Goal: Information Seeking & Learning: Learn about a topic

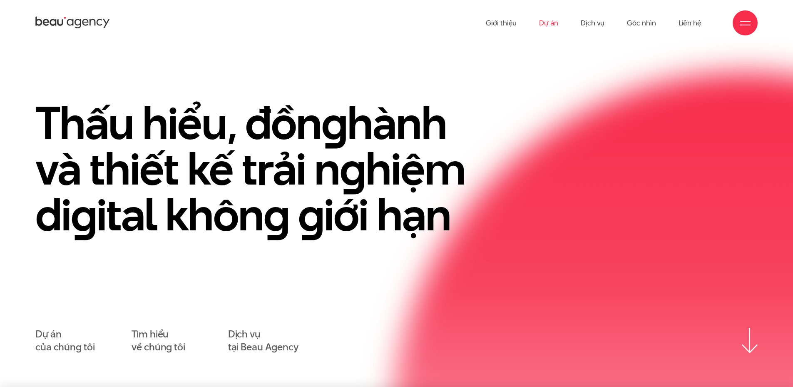
click at [555, 16] on link "Dự án" at bounding box center [548, 23] width 19 height 46
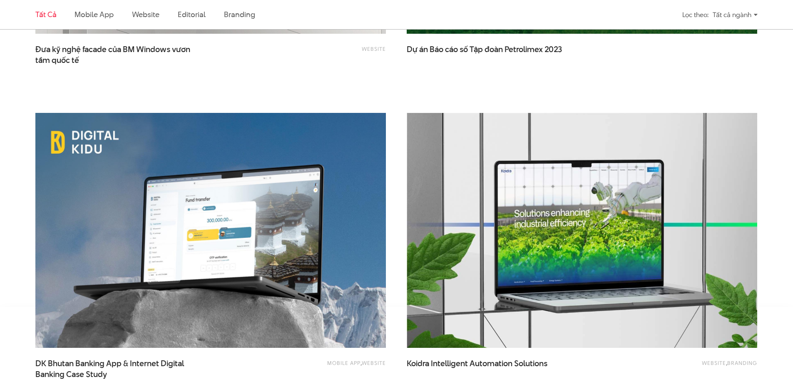
scroll to position [2040, 0]
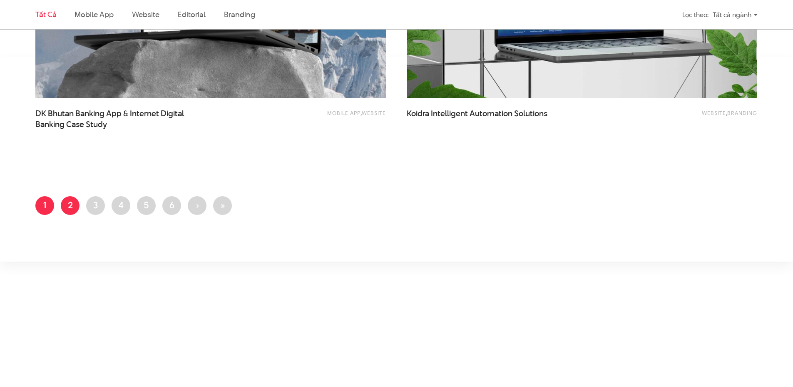
click at [77, 201] on link "Trang 2" at bounding box center [70, 205] width 19 height 19
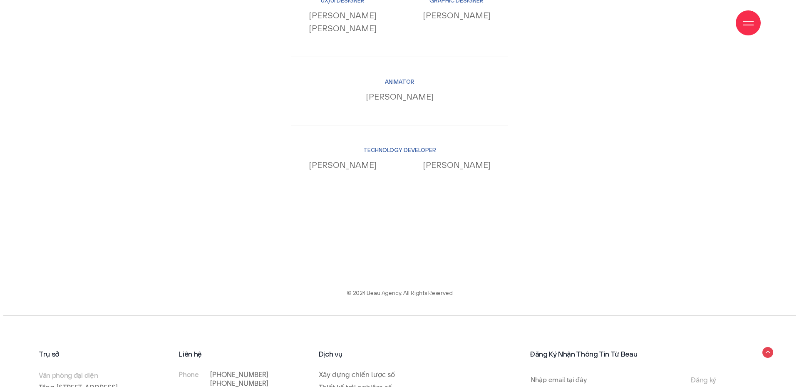
scroll to position [8909, 0]
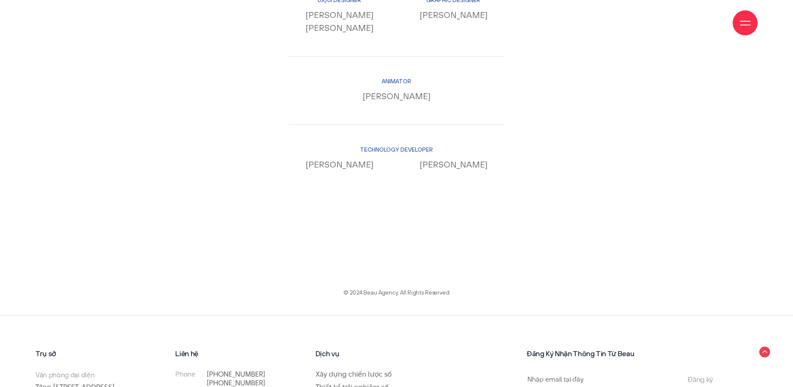
click at [749, 27] on div at bounding box center [745, 23] width 10 height 10
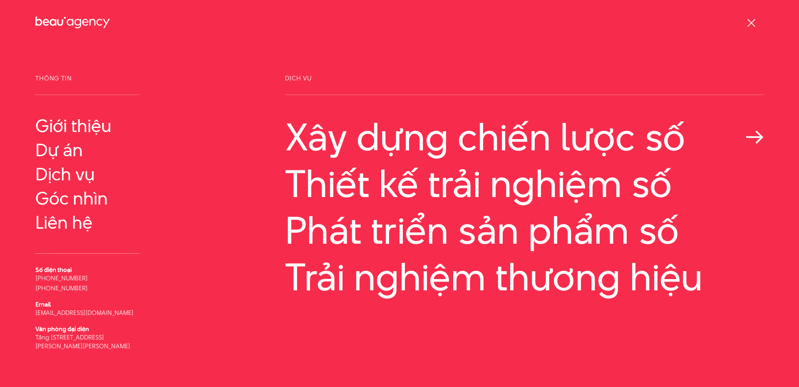
scroll to position [8702, 0]
click at [71, 147] on link "Dự án" at bounding box center [87, 150] width 104 height 20
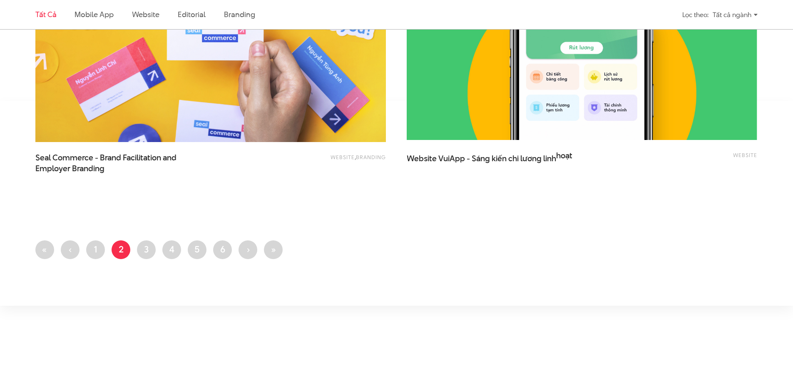
scroll to position [1998, 0]
click at [150, 247] on link "Trang 3" at bounding box center [146, 249] width 19 height 19
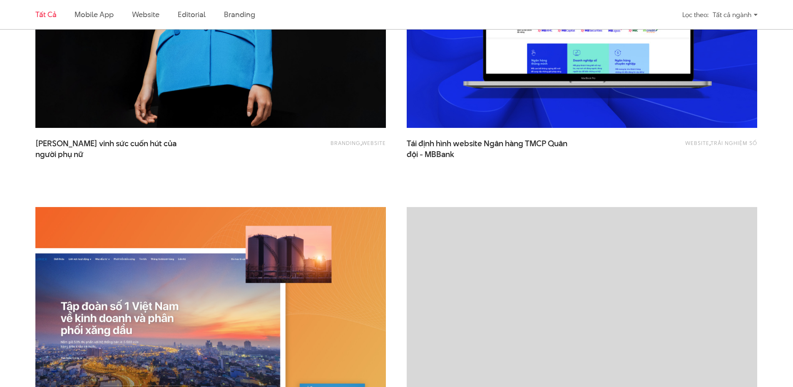
scroll to position [749, 0]
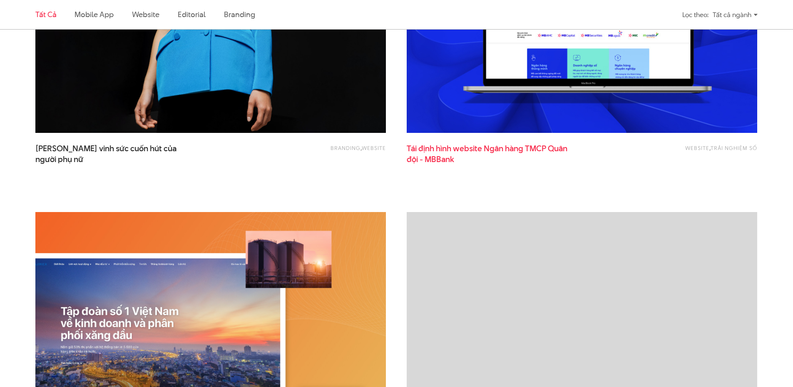
click at [488, 151] on span "Tái định hình website Ngân hàng TMCP Quân đội - MBBank" at bounding box center [490, 153] width 167 height 21
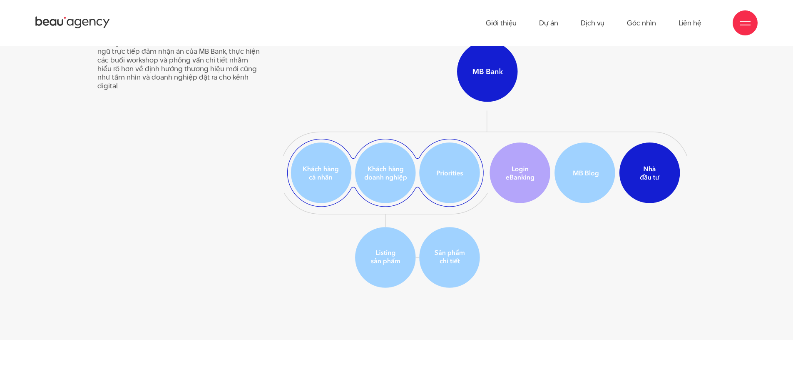
scroll to position [1707, 0]
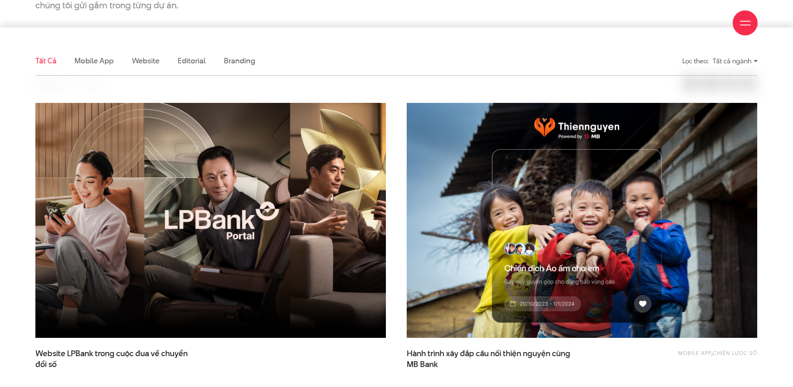
scroll to position [250, 0]
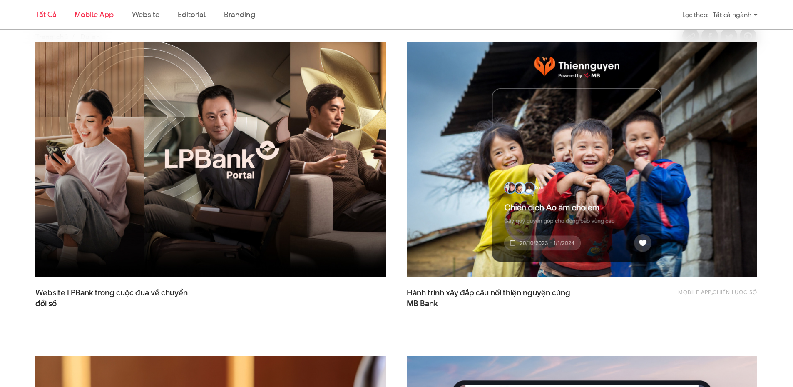
click at [99, 14] on link "Mobile app" at bounding box center [94, 14] width 39 height 10
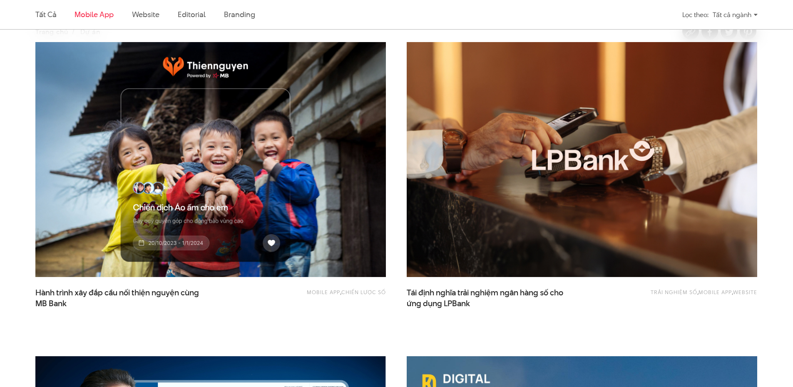
scroll to position [277, 0]
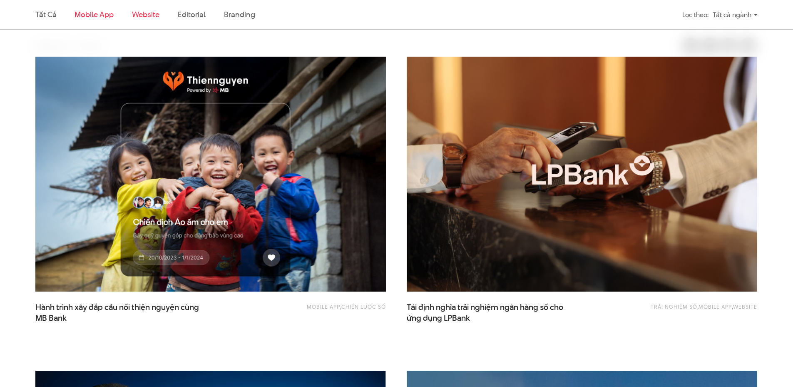
click at [146, 12] on link "Website" at bounding box center [145, 14] width 27 height 10
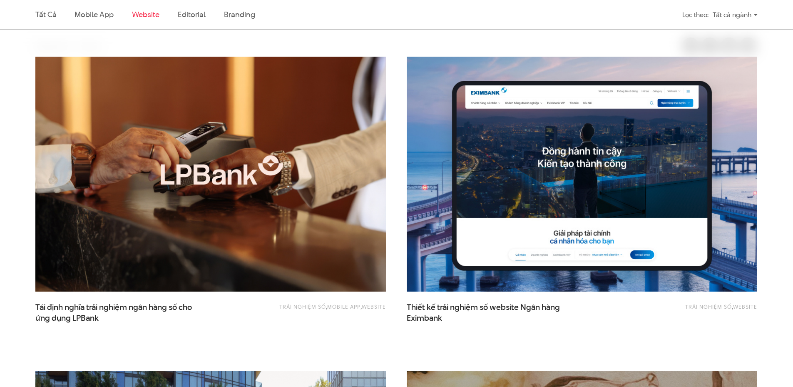
click at [177, 14] on ul "Tất cả Mobile app Website Editorial Branding" at bounding box center [303, 14] width 537 height 29
click at [199, 14] on link "Editorial" at bounding box center [192, 14] width 28 height 10
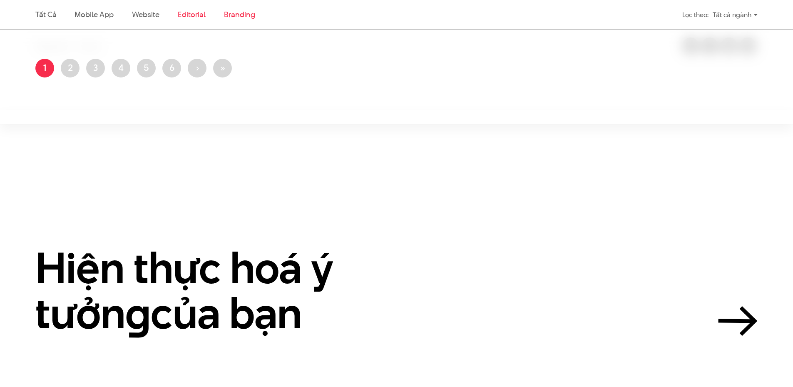
click at [239, 16] on link "Branding" at bounding box center [239, 14] width 31 height 10
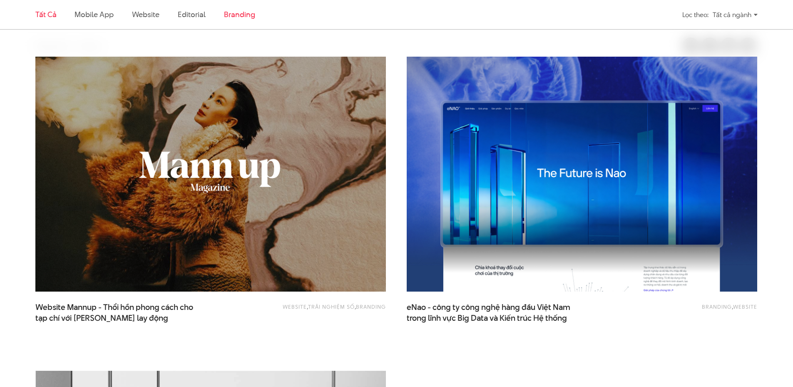
click at [54, 18] on link "Tất cả" at bounding box center [45, 14] width 21 height 10
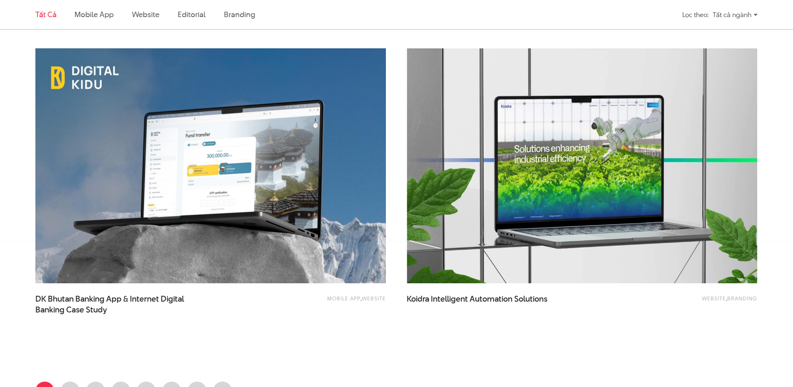
scroll to position [1942, 0]
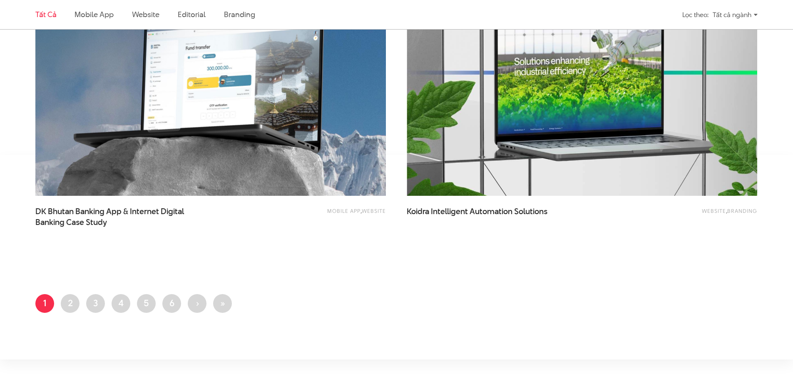
click at [757, 17] on div "Tất cả ngành" at bounding box center [735, 14] width 45 height 15
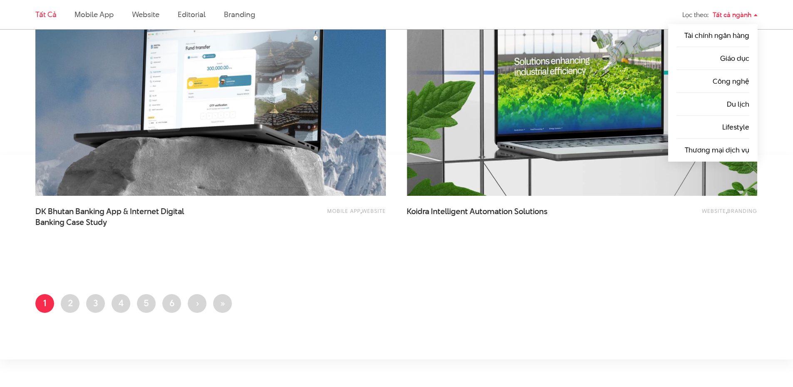
click at [757, 17] on div "Tất cả ngành" at bounding box center [735, 14] width 45 height 15
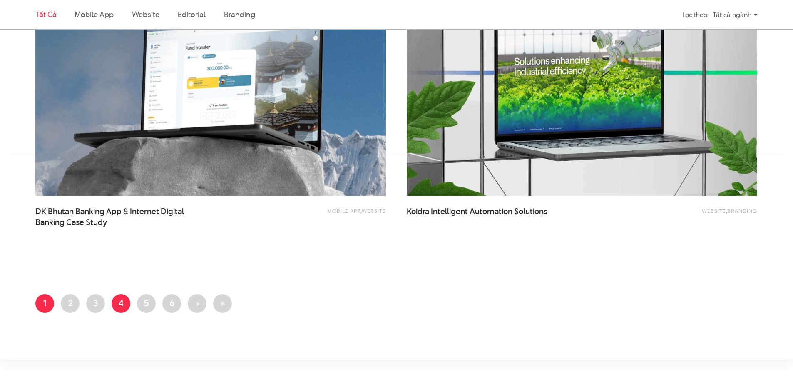
click at [125, 303] on link "Trang 4" at bounding box center [121, 303] width 19 height 19
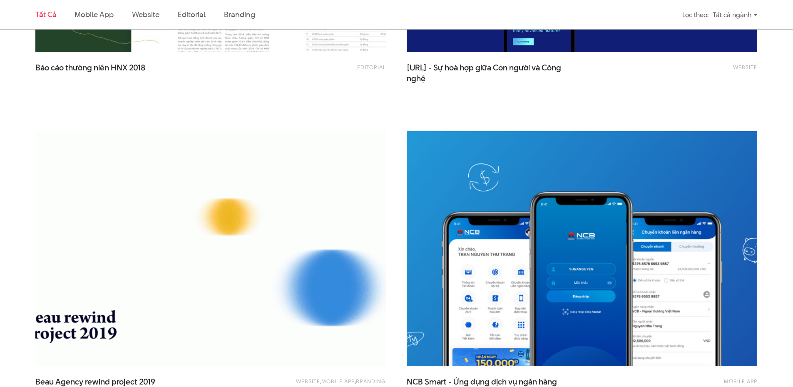
scroll to position [666, 0]
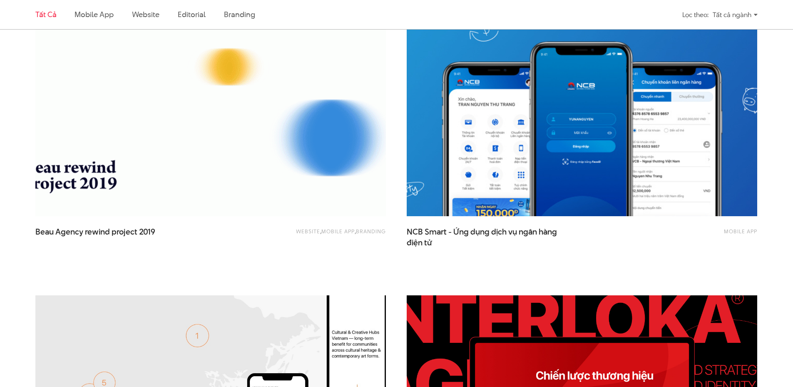
click at [509, 173] on img at bounding box center [582, 99] width 386 height 259
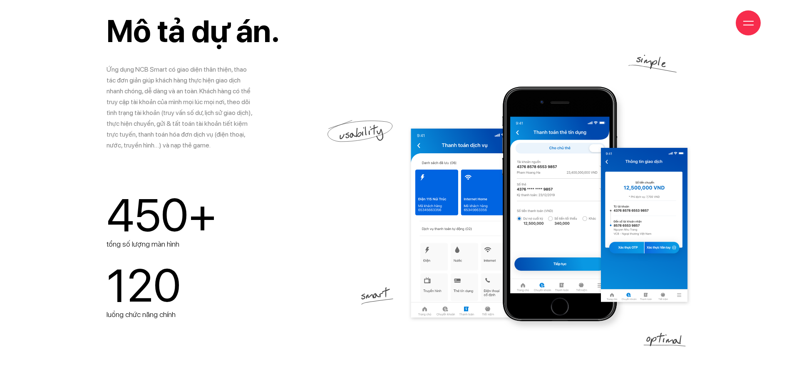
scroll to position [833, 0]
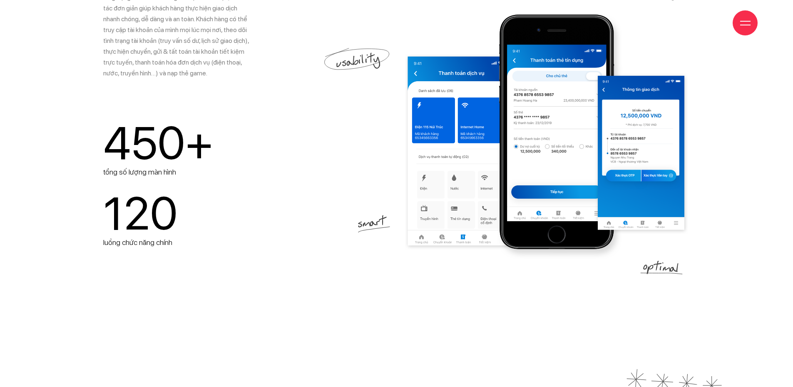
click at [738, 30] on div at bounding box center [745, 22] width 25 height 25
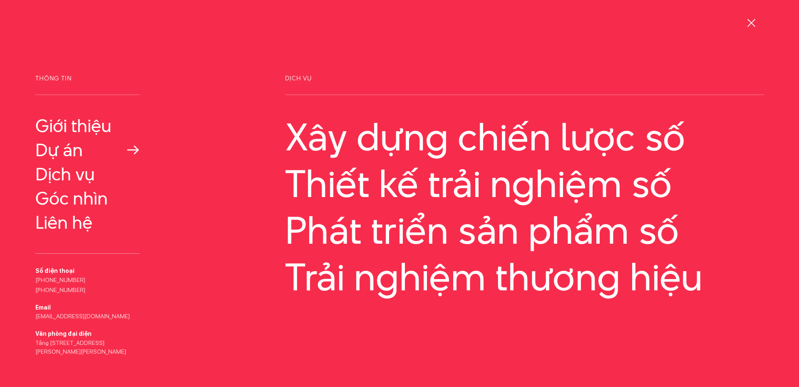
click at [69, 146] on link "Dự án" at bounding box center [87, 150] width 104 height 20
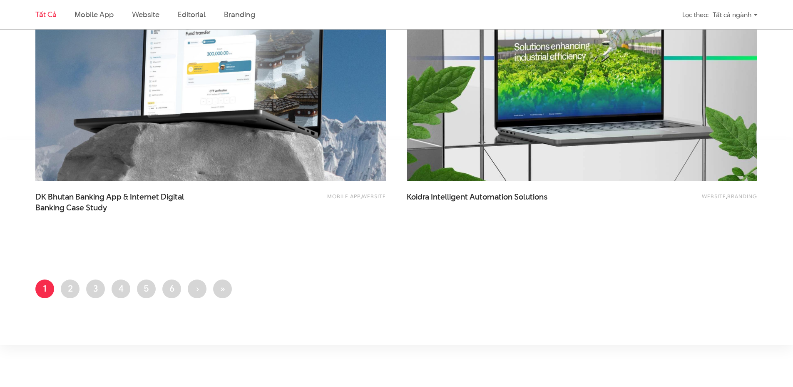
scroll to position [1998, 0]
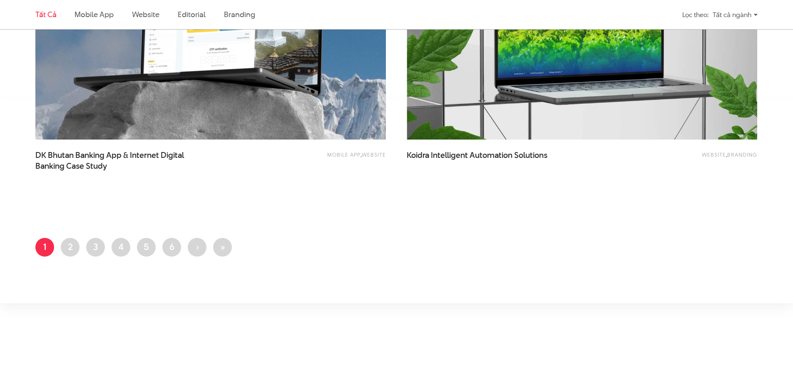
click at [184, 246] on ul "Trang hiện thời 1 Trang 2 Trang 3 Trang 4 Trang 5 Trang 6 Next page › Last page…" at bounding box center [396, 250] width 722 height 24
click at [179, 246] on link "Trang 6" at bounding box center [171, 247] width 19 height 19
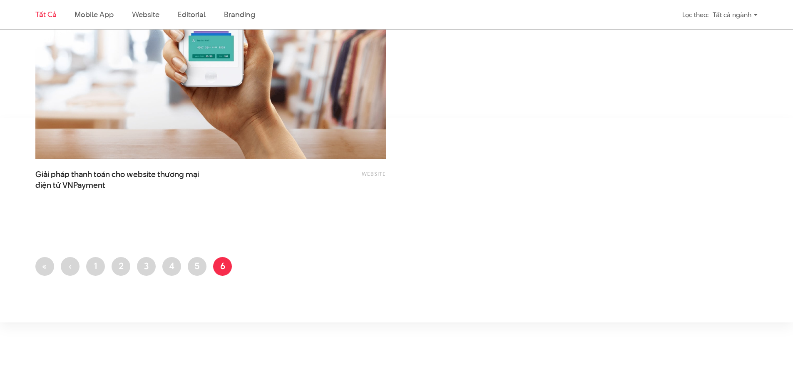
scroll to position [1998, 0]
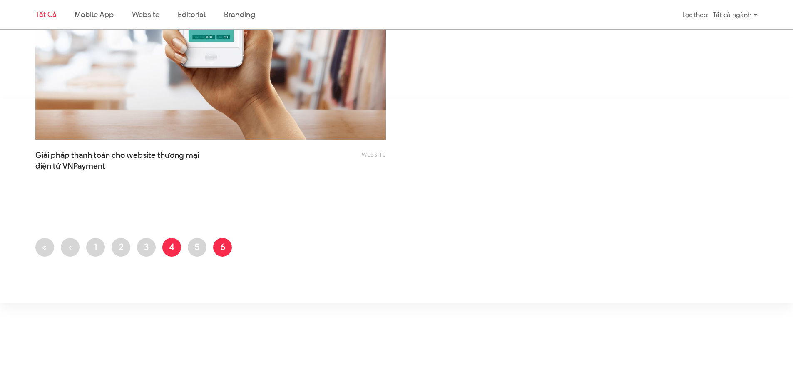
click at [169, 248] on link "Trang 4" at bounding box center [171, 247] width 19 height 19
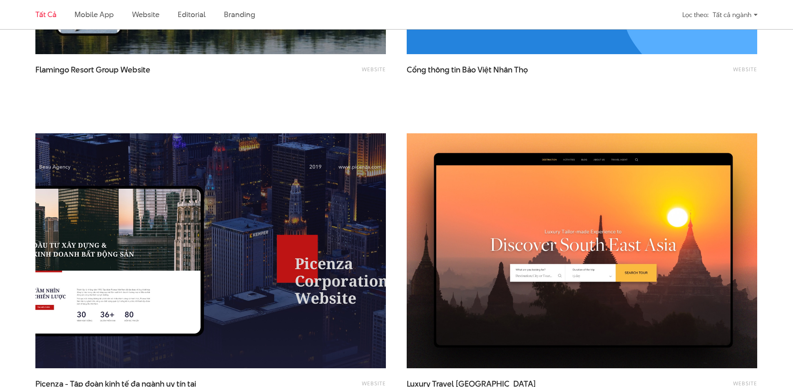
scroll to position [1457, 0]
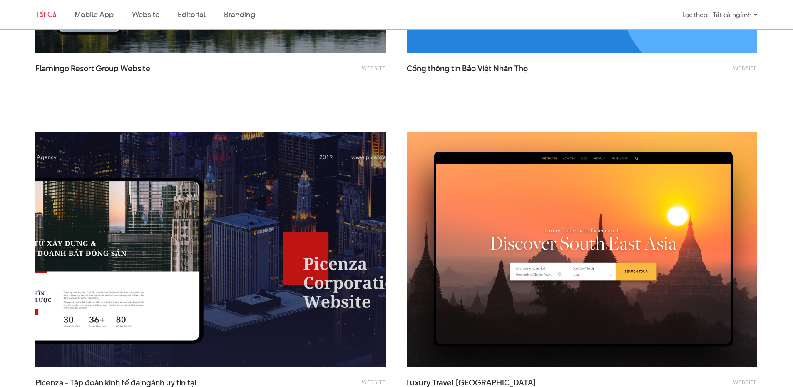
click at [238, 180] on img at bounding box center [211, 249] width 386 height 259
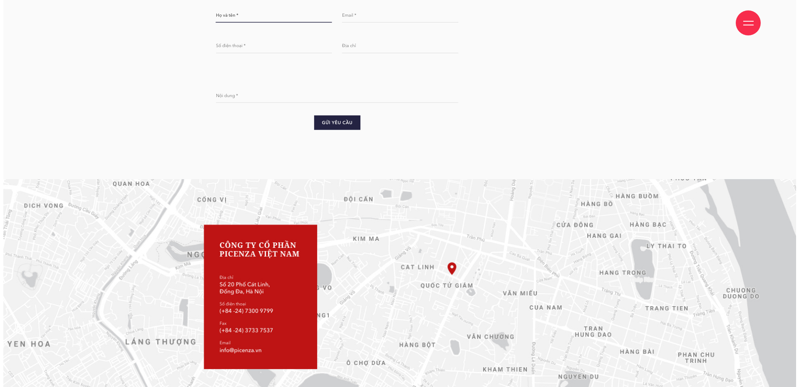
scroll to position [4205, 0]
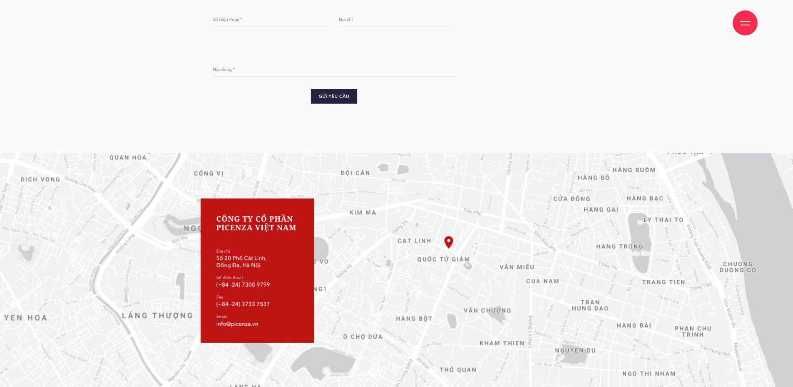
click at [756, 24] on div at bounding box center [745, 22] width 25 height 25
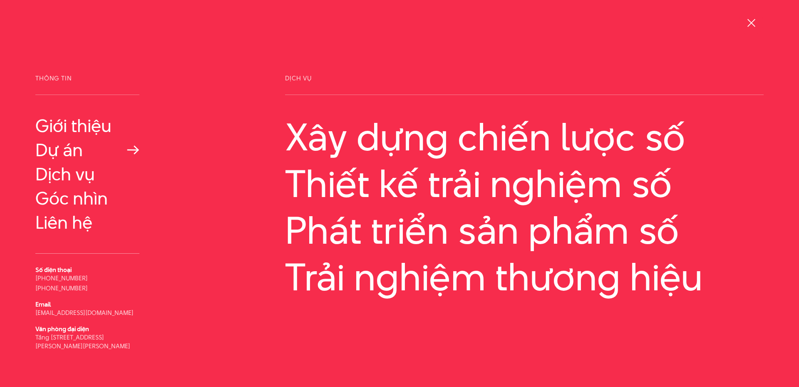
click at [67, 153] on link "Dự án" at bounding box center [87, 150] width 104 height 20
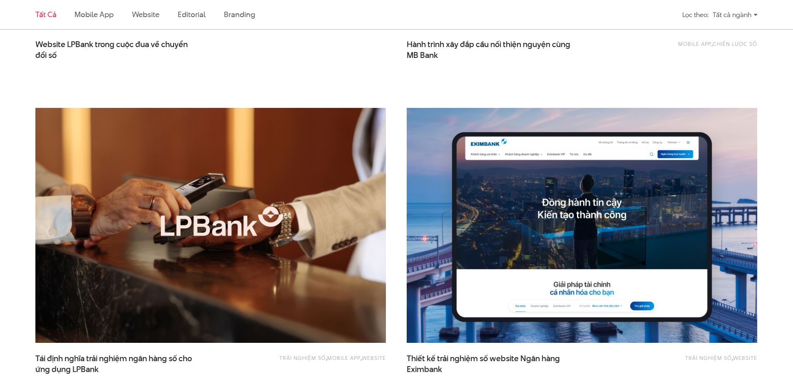
scroll to position [541, 0]
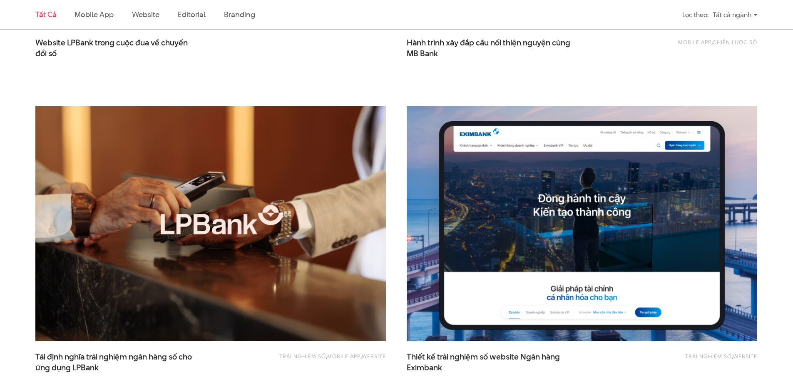
click at [559, 178] on img at bounding box center [582, 224] width 386 height 259
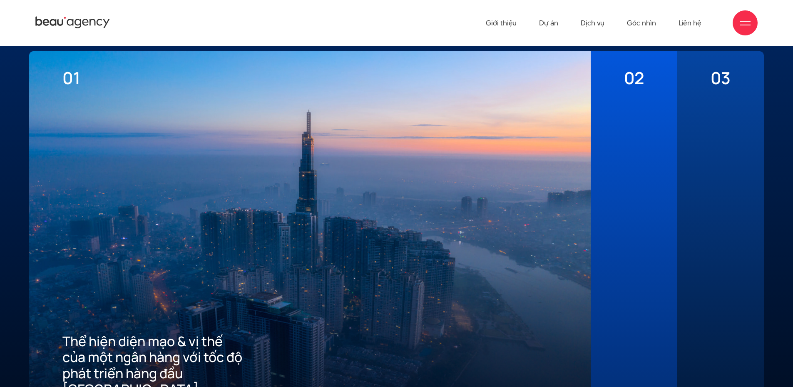
scroll to position [2210, 0]
click at [609, 250] on div "02 Mang đến tiêu chuẩn tốt nhất về trải nghiệm số cho khách hàng" at bounding box center [634, 233] width 87 height 362
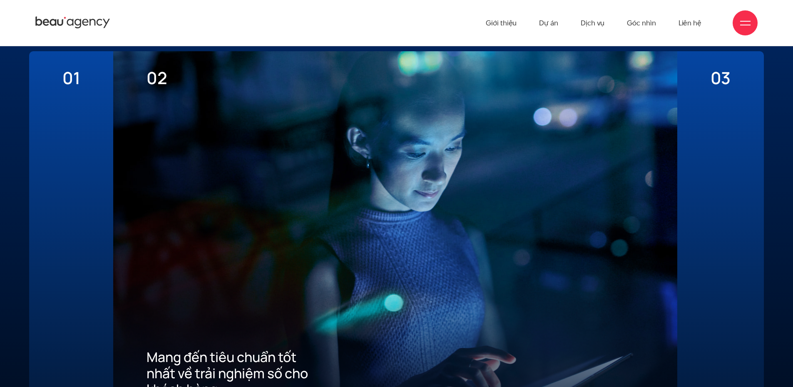
click at [713, 245] on div at bounding box center [721, 242] width 20 height 309
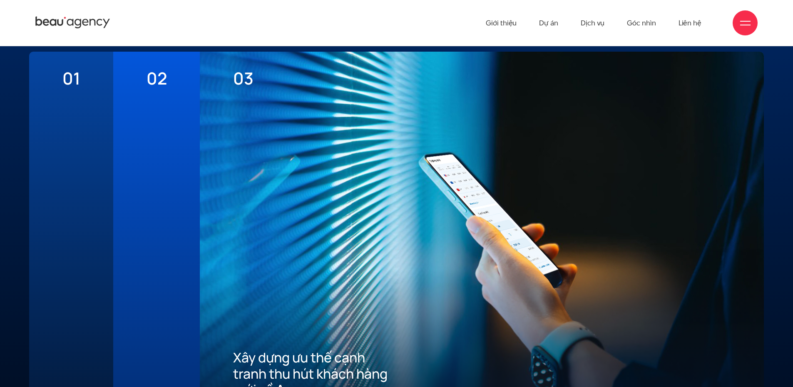
click at [151, 225] on div at bounding box center [157, 242] width 20 height 309
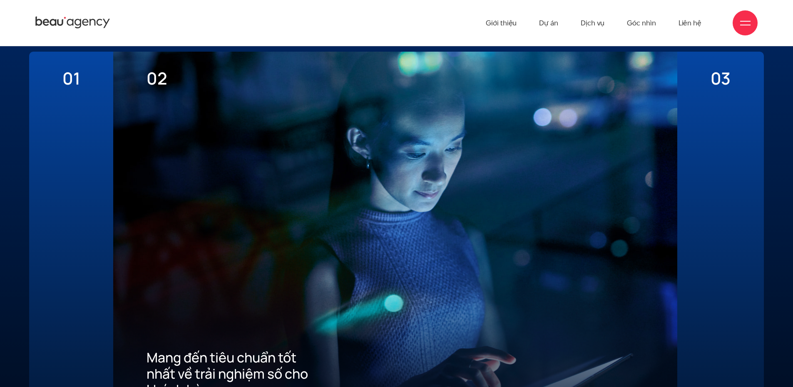
click at [82, 216] on div "01 Thể hiện diện mạo & vị thế của một ngân hàng với tốc độ phát triển hàng đầu …" at bounding box center [71, 233] width 84 height 362
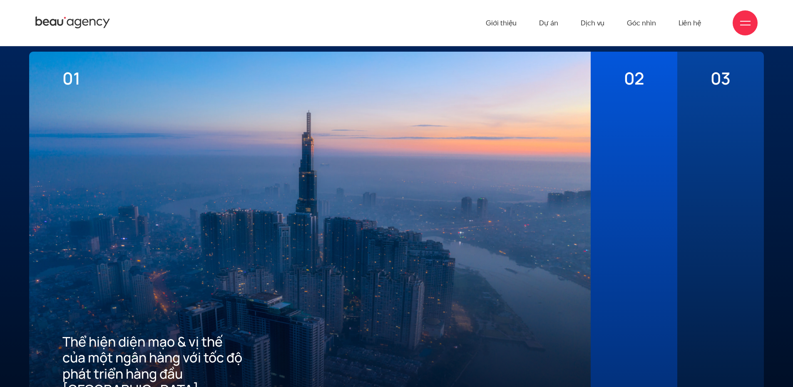
click at [629, 231] on div at bounding box center [634, 242] width 20 height 309
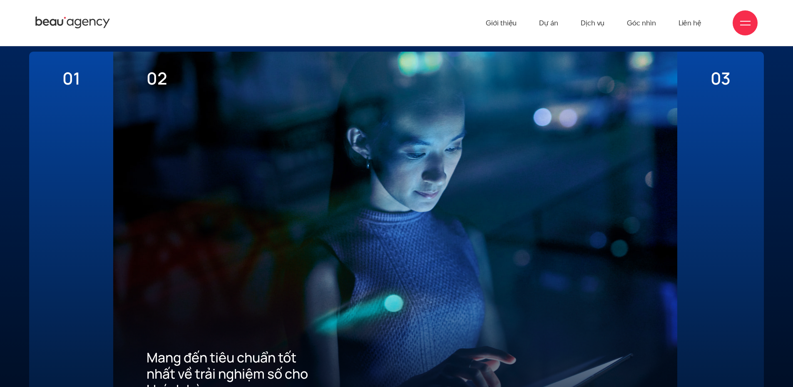
click at [711, 231] on div at bounding box center [721, 242] width 20 height 309
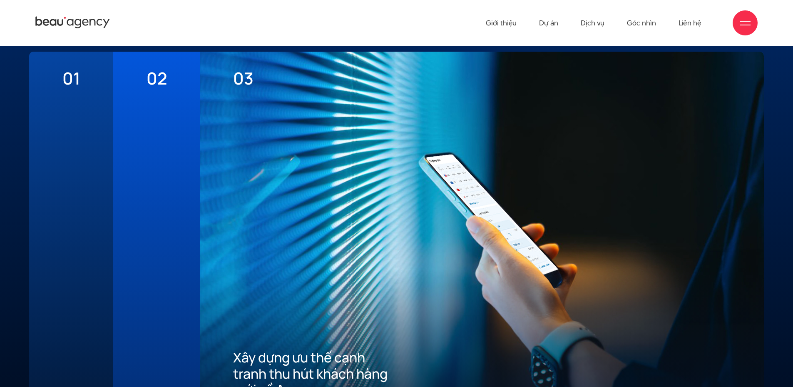
click at [128, 204] on div "02 Mang đến tiêu chuẩn tốt nhất về trải nghiệm số cho khách hàng" at bounding box center [156, 233] width 87 height 362
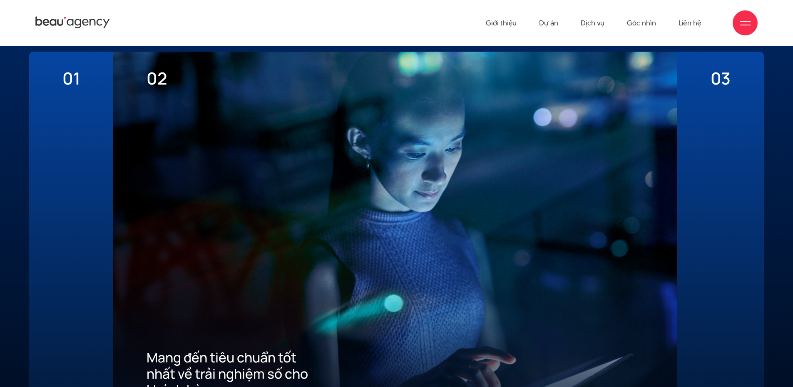
click at [80, 206] on div "01 Thể hiện diện mạo & vị thế của một ngân hàng với tốc độ phát triển hàng đầu …" at bounding box center [71, 233] width 84 height 362
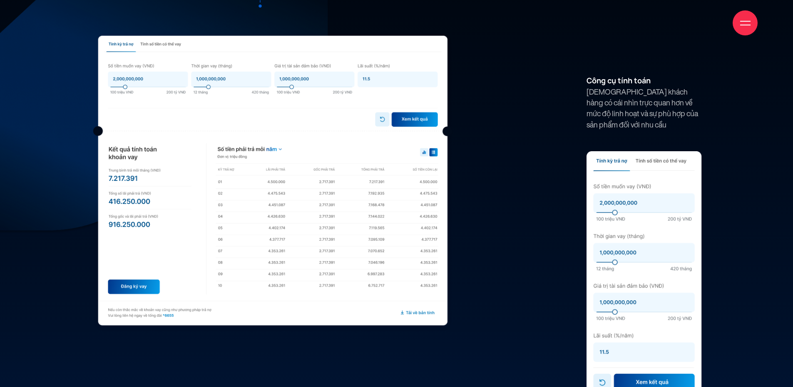
scroll to position [6255, 0]
